Goal: Check status: Check status

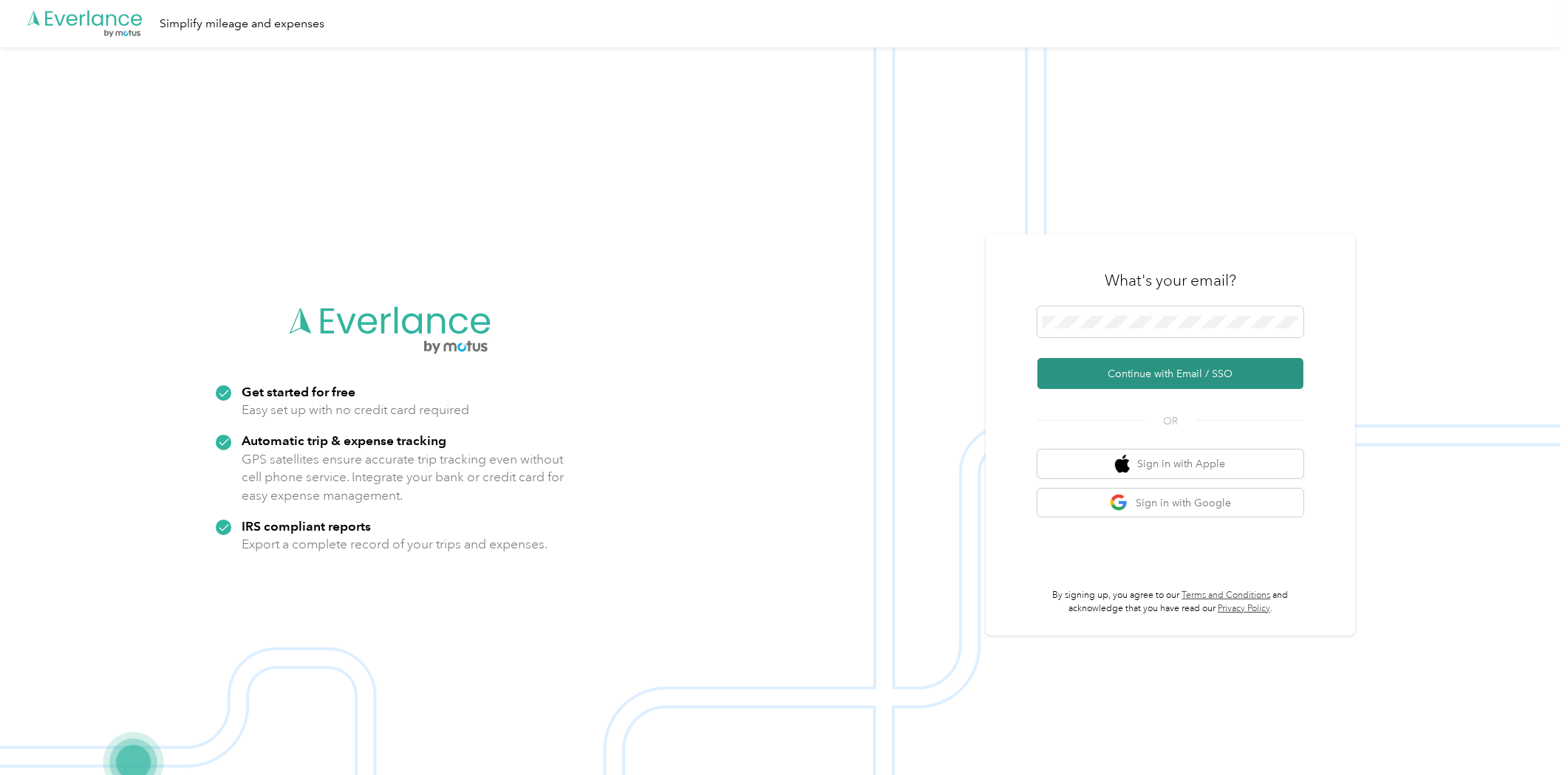
click at [1110, 370] on button "Continue with Email / SSO" at bounding box center [1171, 373] width 266 height 31
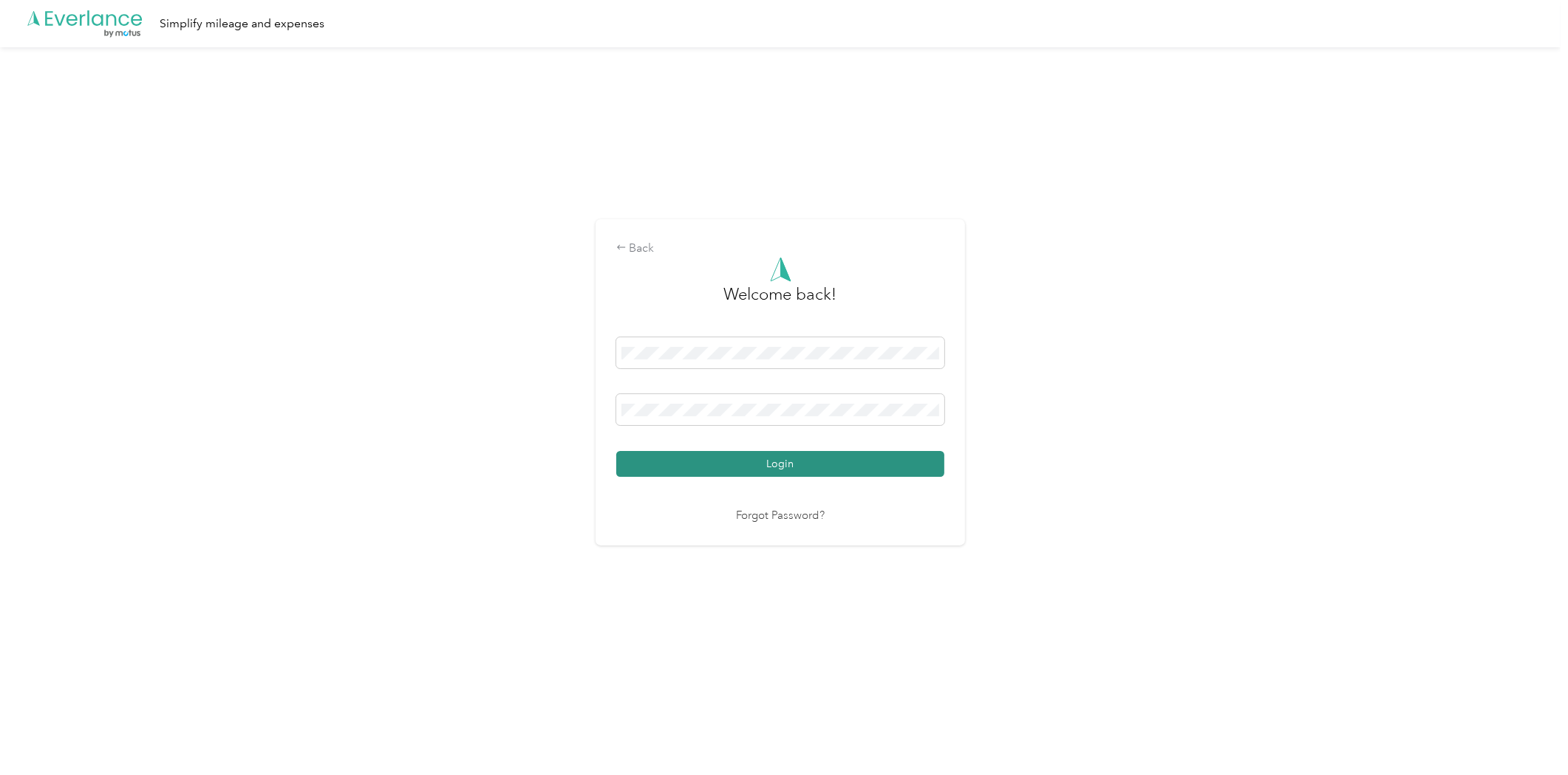
click at [737, 456] on button "Login" at bounding box center [779, 463] width 328 height 26
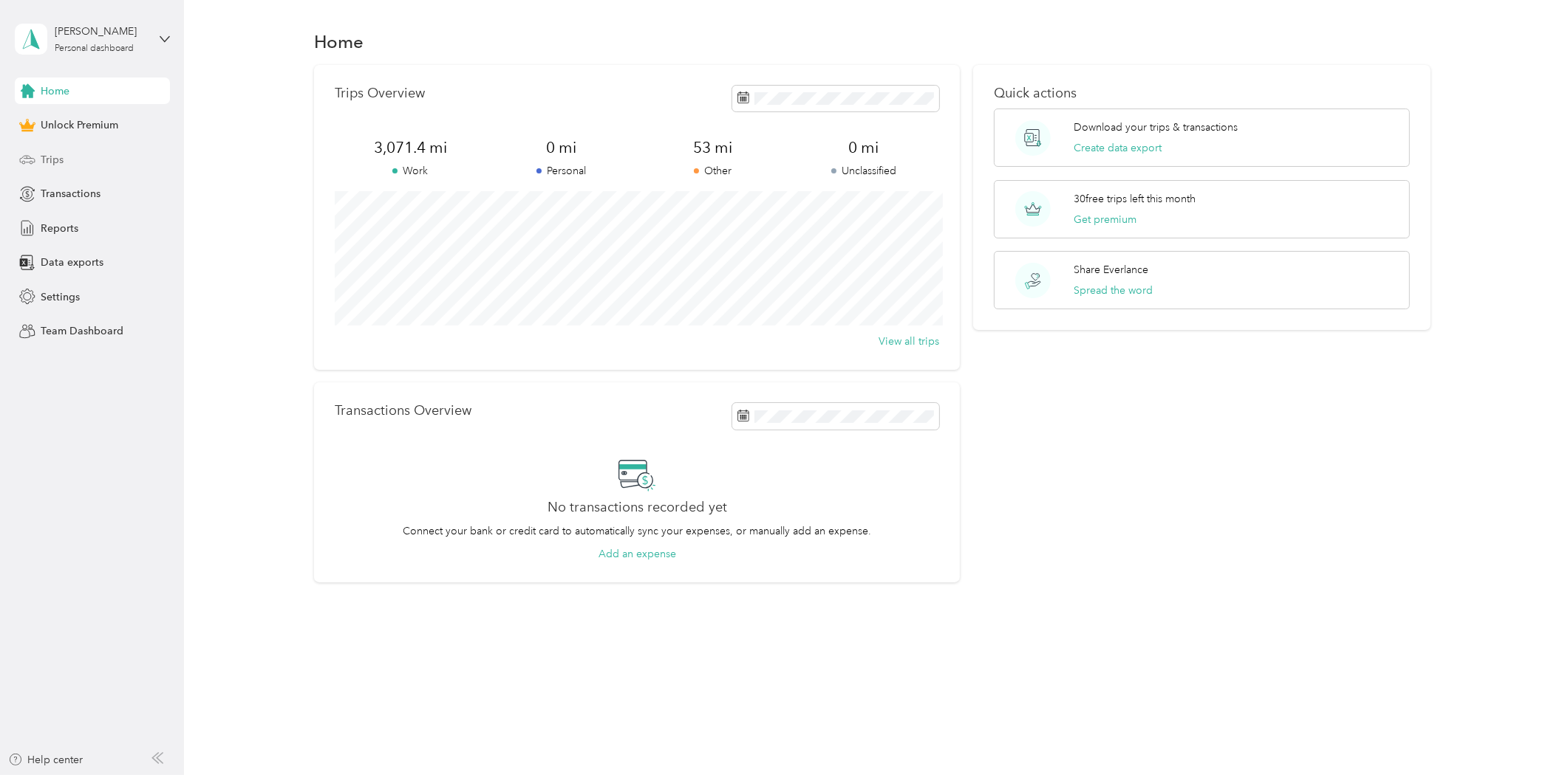
click at [56, 158] on span "Trips" at bounding box center [52, 160] width 23 height 15
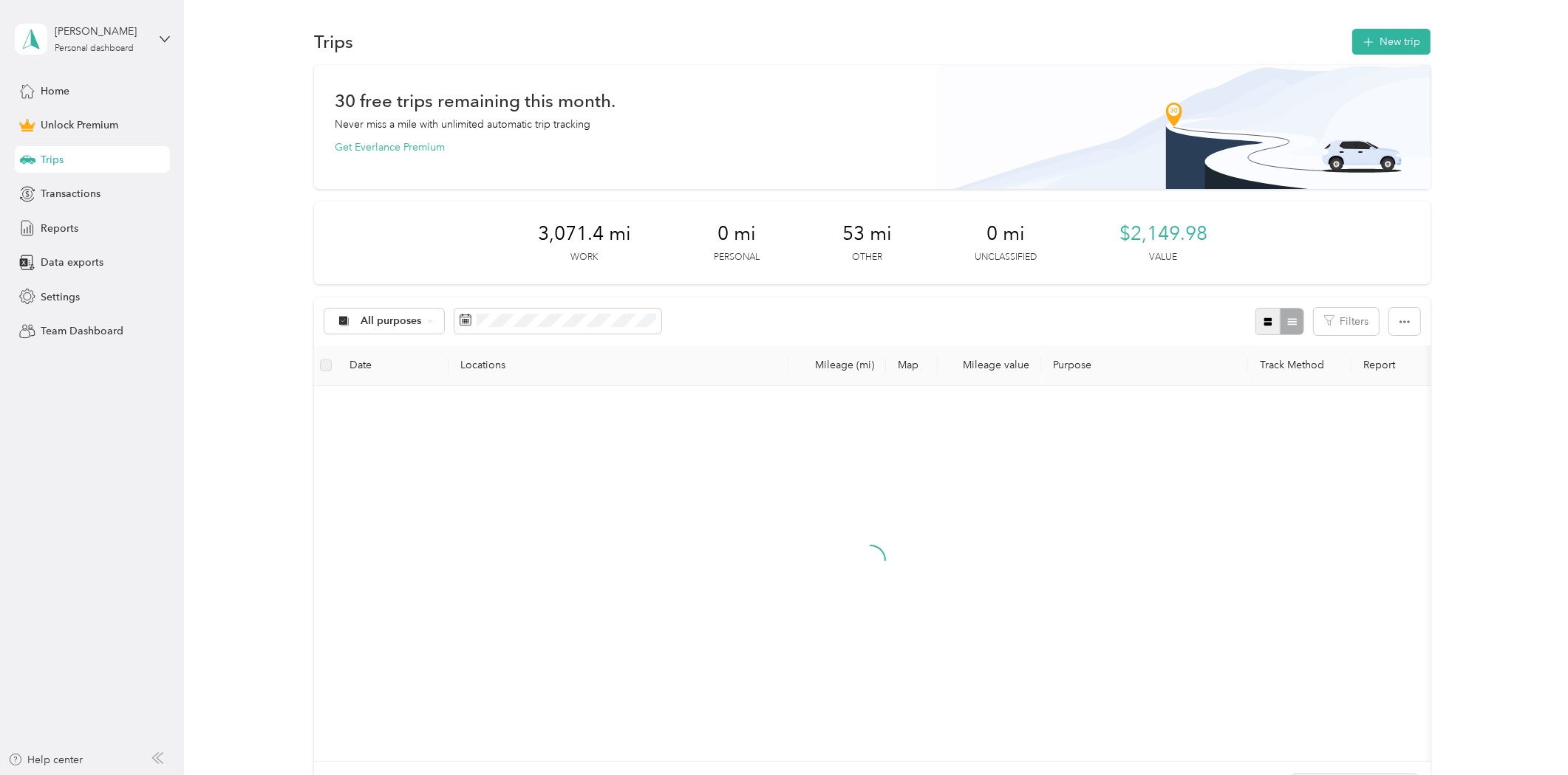
click at [1260, 327] on button "button" at bounding box center [1268, 321] width 25 height 28
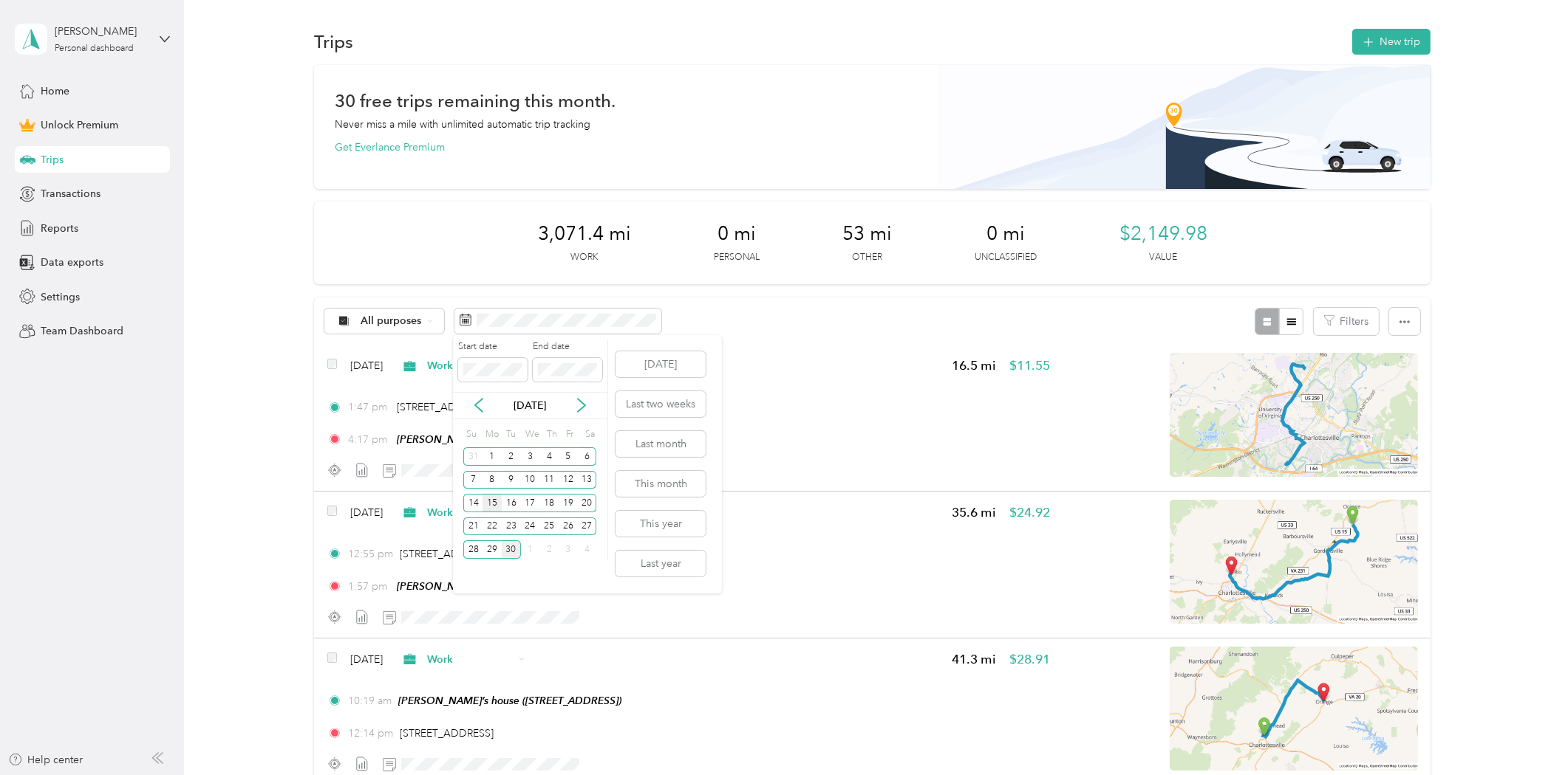
click at [492, 498] on div "15" at bounding box center [492, 502] width 19 height 18
click at [471, 553] on div "28" at bounding box center [472, 549] width 19 height 18
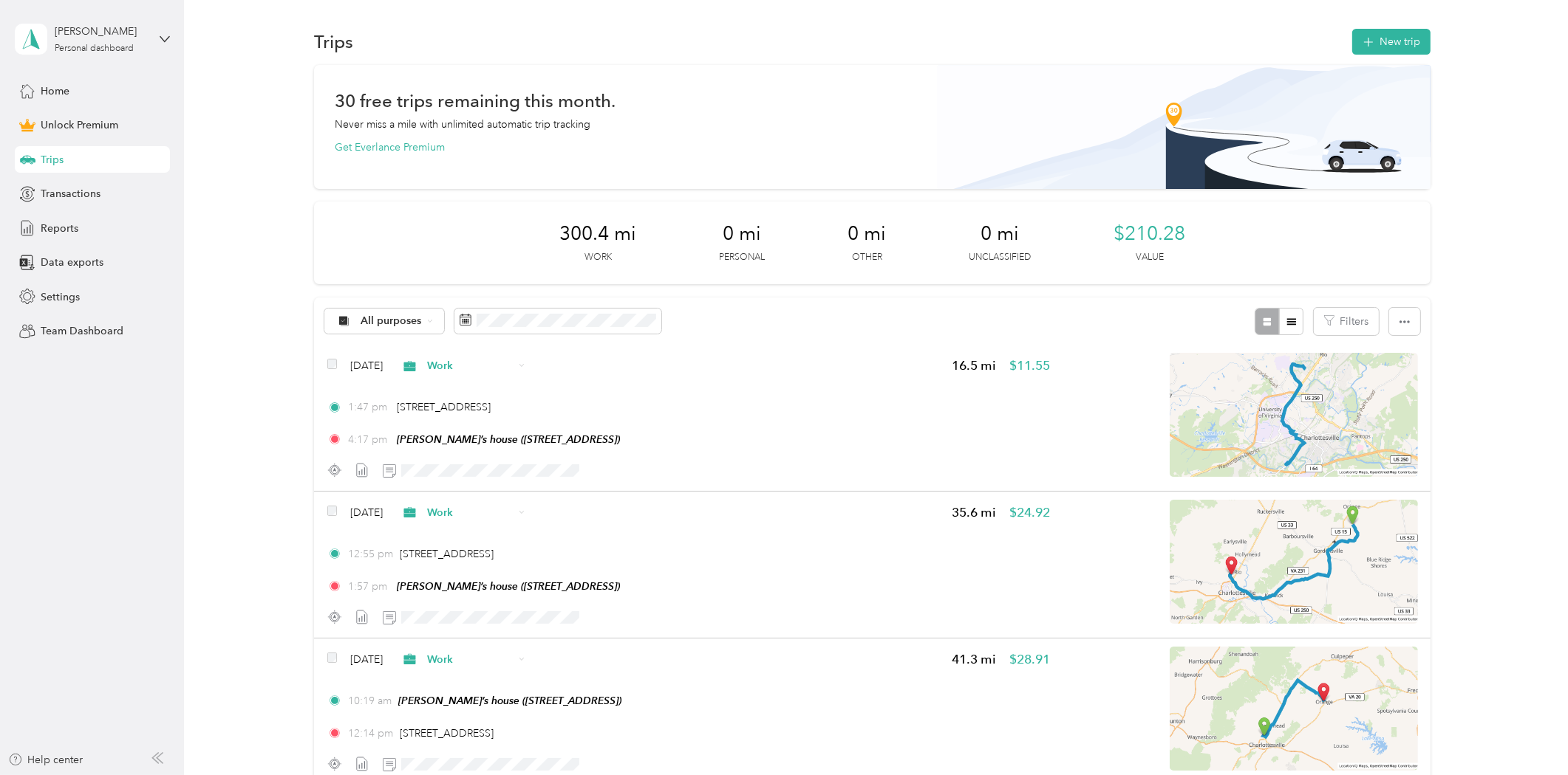
click at [158, 37] on div "[PERSON_NAME] Personal dashboard" at bounding box center [92, 39] width 155 height 51
